Goal: Browse casually

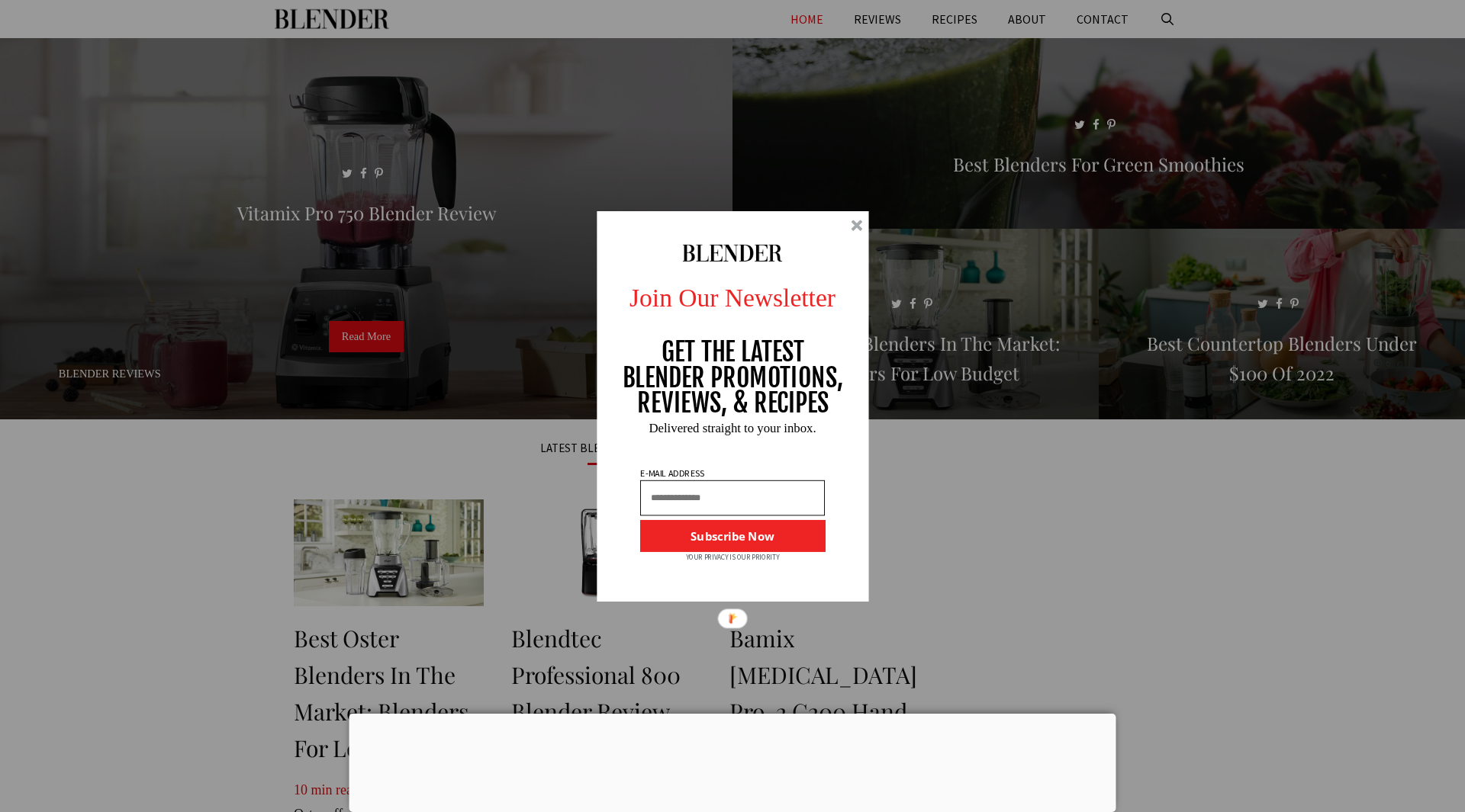
click at [851, 231] on div at bounding box center [856, 225] width 12 height 12
